Goal: Book appointment/travel/reservation

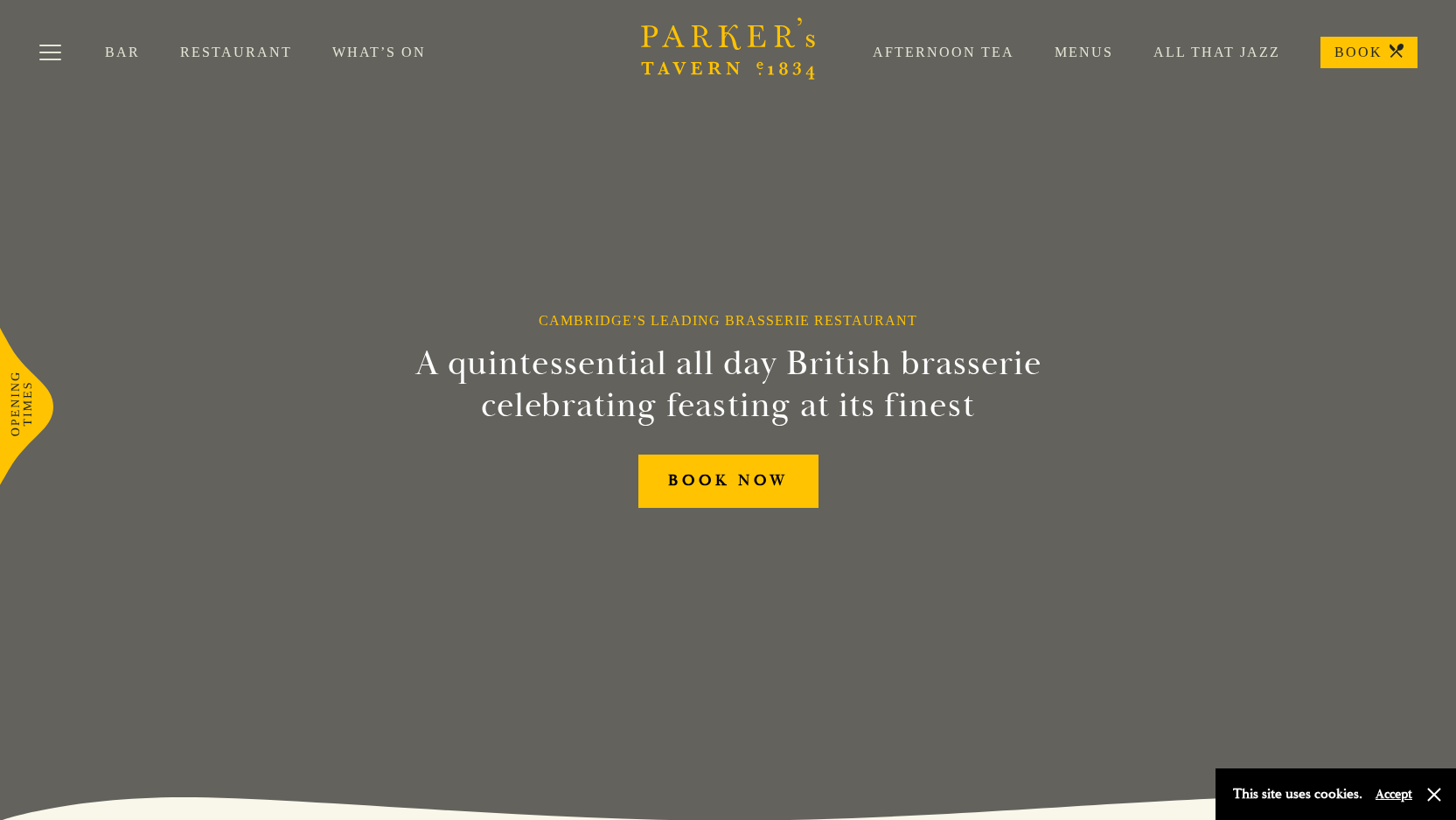
click at [943, 51] on link "Afternoon Tea" at bounding box center [923, 53] width 182 height 18
